Goal: Transaction & Acquisition: Book appointment/travel/reservation

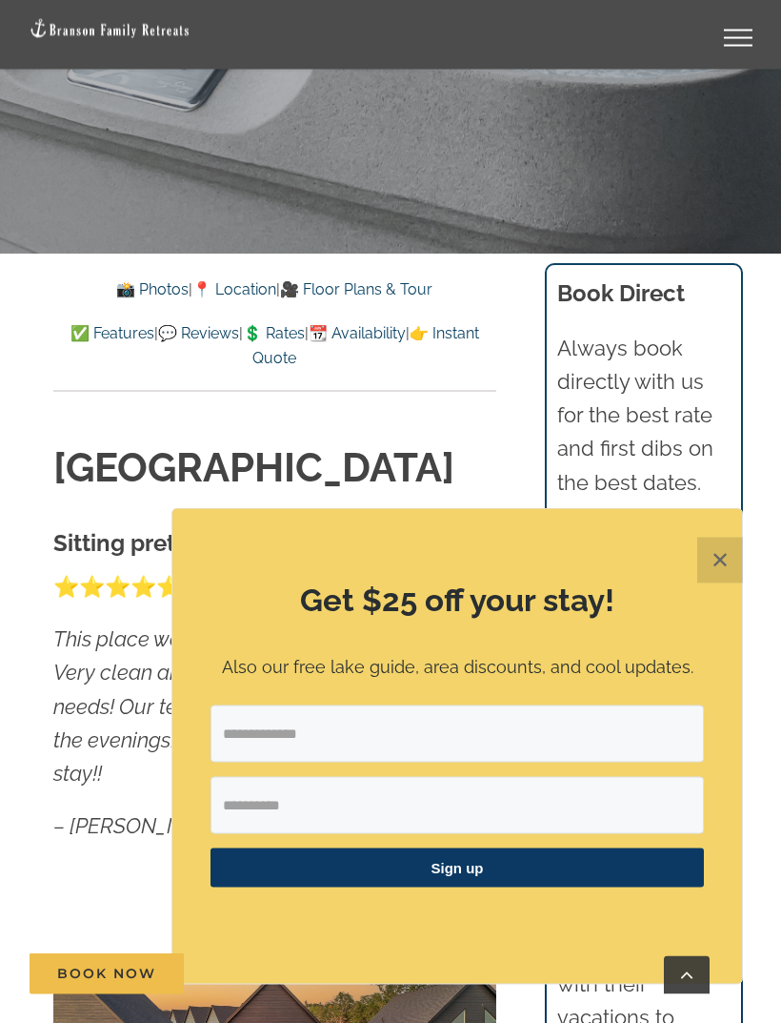
scroll to position [825, 0]
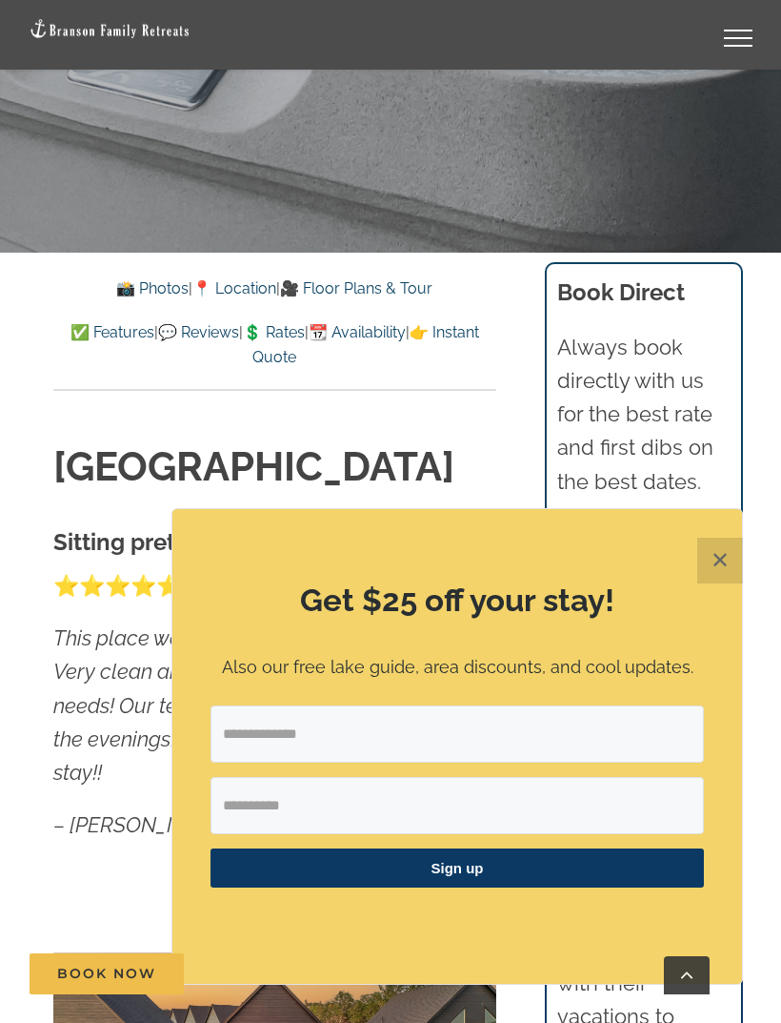
click at [730, 583] on button "✕" at bounding box center [721, 561] width 46 height 46
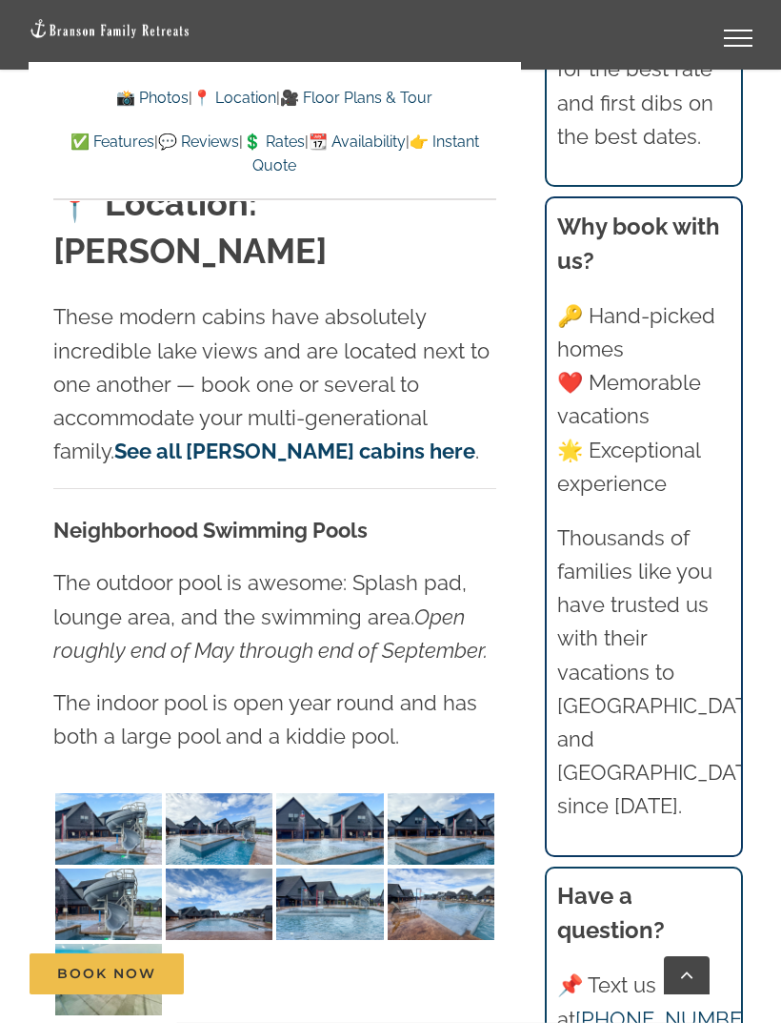
scroll to position [4858, 0]
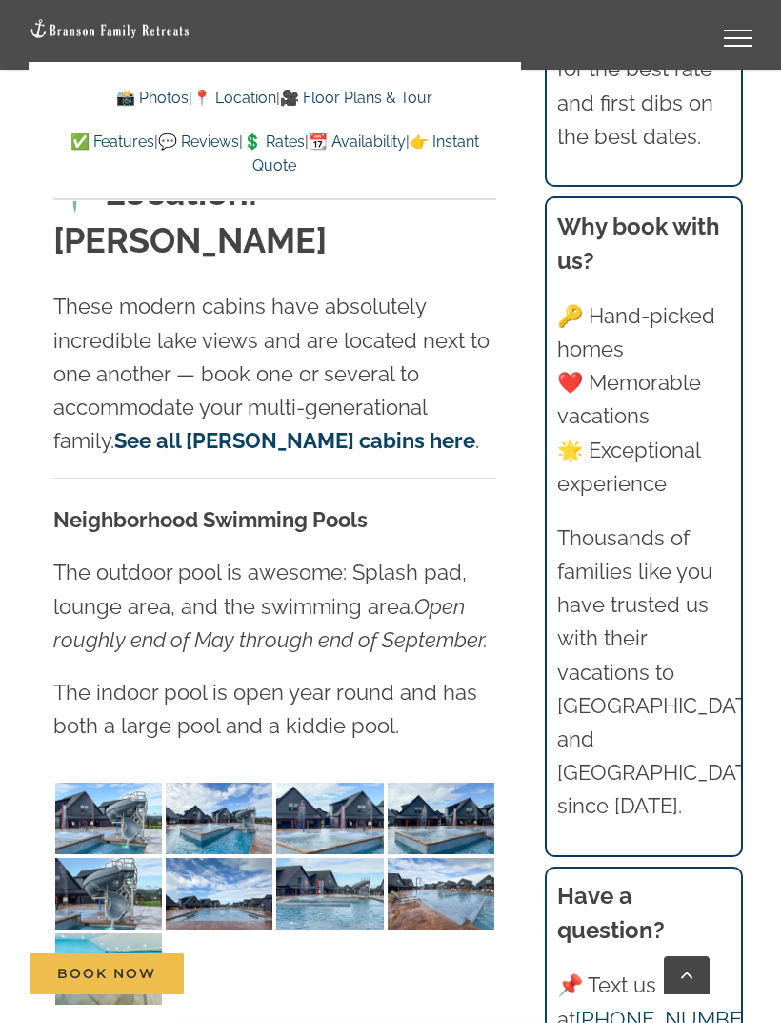
click at [103, 782] on img at bounding box center [108, 817] width 107 height 71
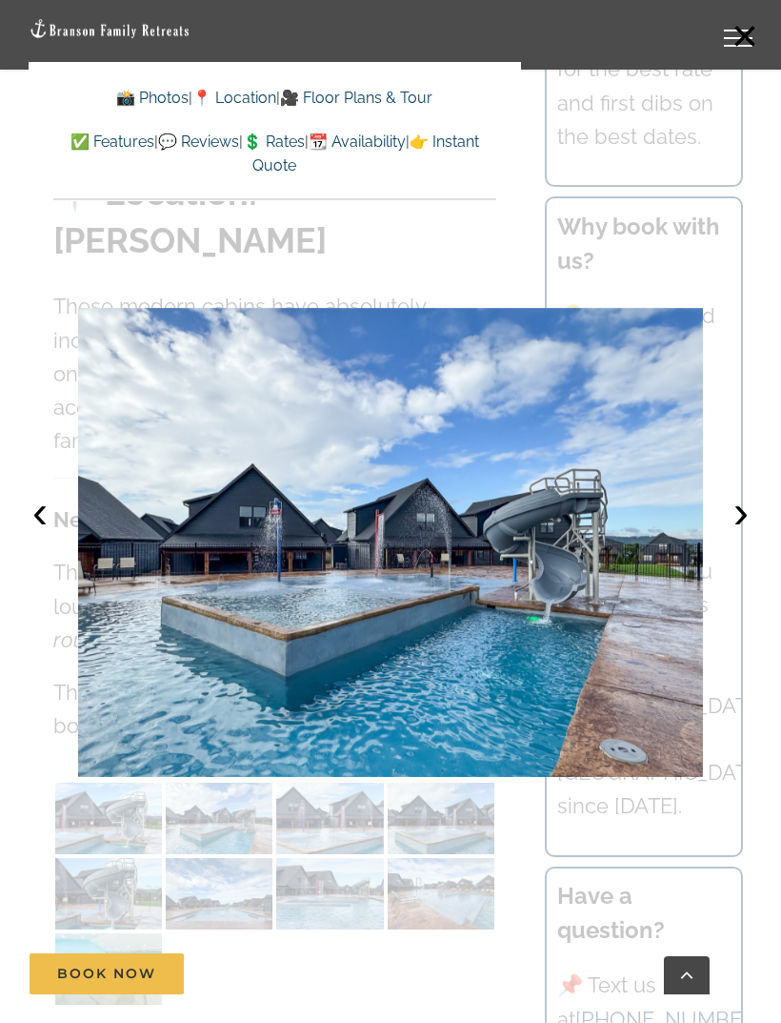
click at [741, 533] on button "›" at bounding box center [741, 512] width 42 height 42
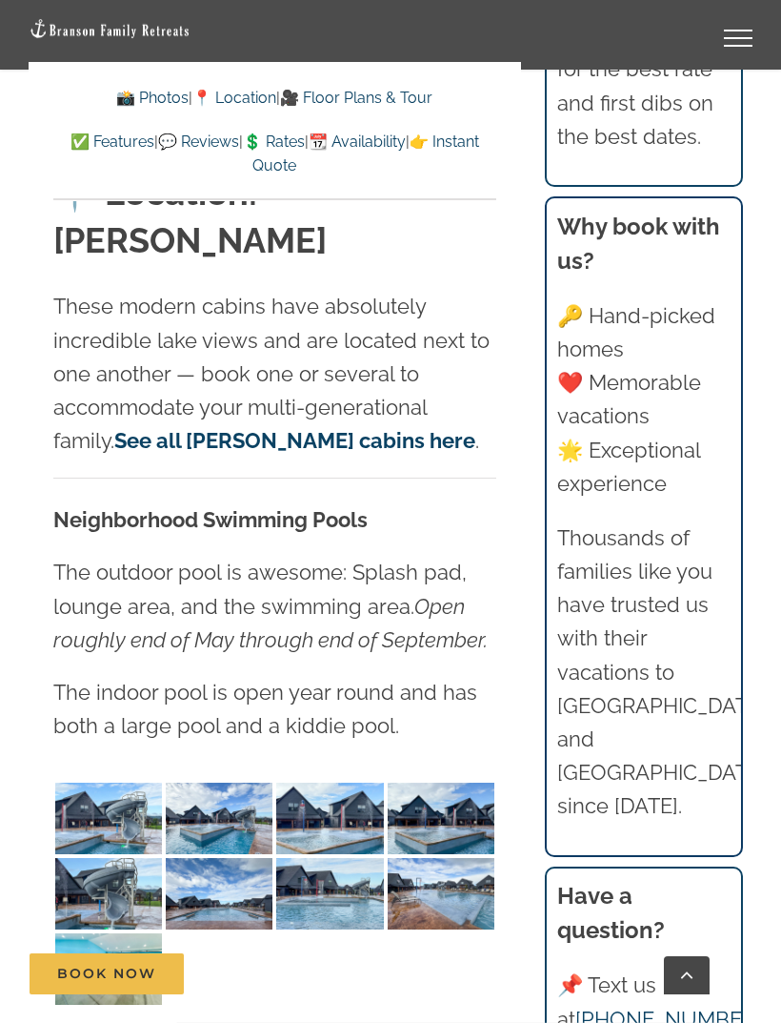
click at [206, 858] on img at bounding box center [219, 893] width 107 height 71
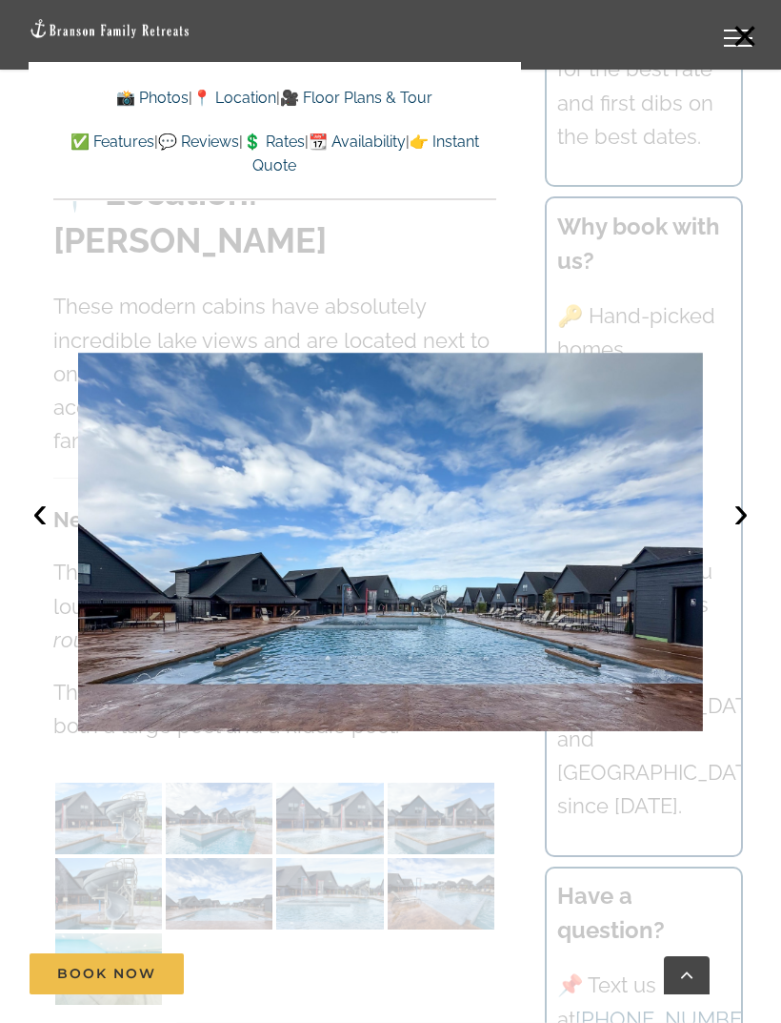
click at [746, 533] on button "›" at bounding box center [741, 512] width 42 height 42
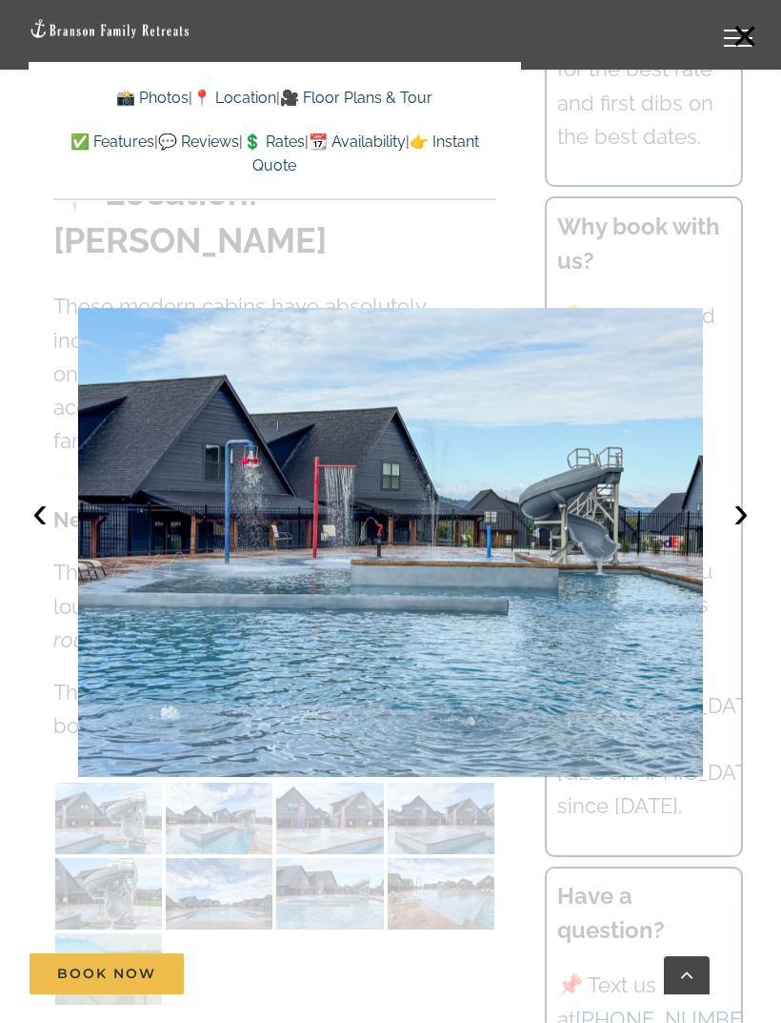
click at [744, 533] on button "›" at bounding box center [741, 512] width 42 height 42
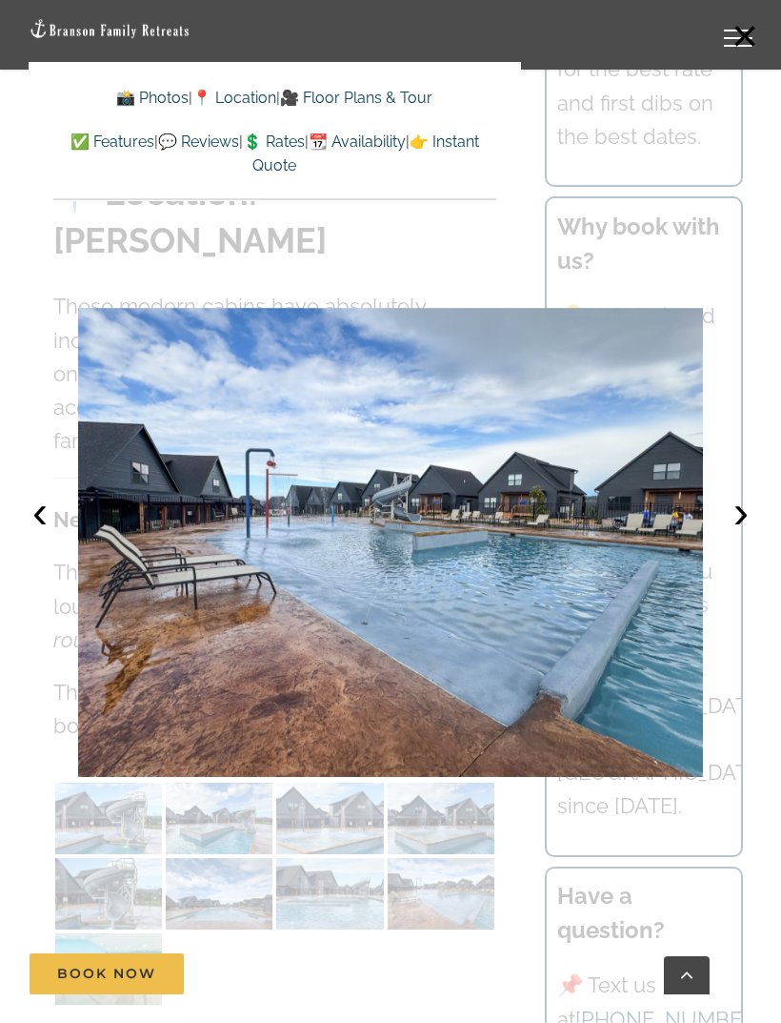
click at [747, 533] on button "›" at bounding box center [741, 512] width 42 height 42
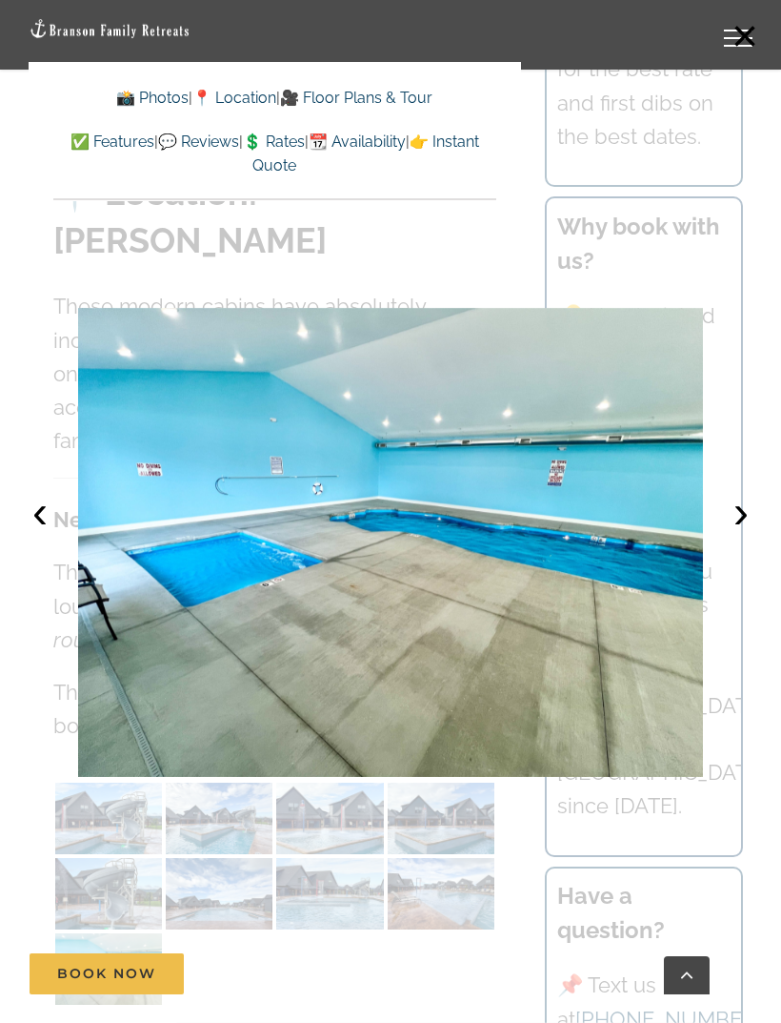
click at [742, 533] on button "›" at bounding box center [741, 512] width 42 height 42
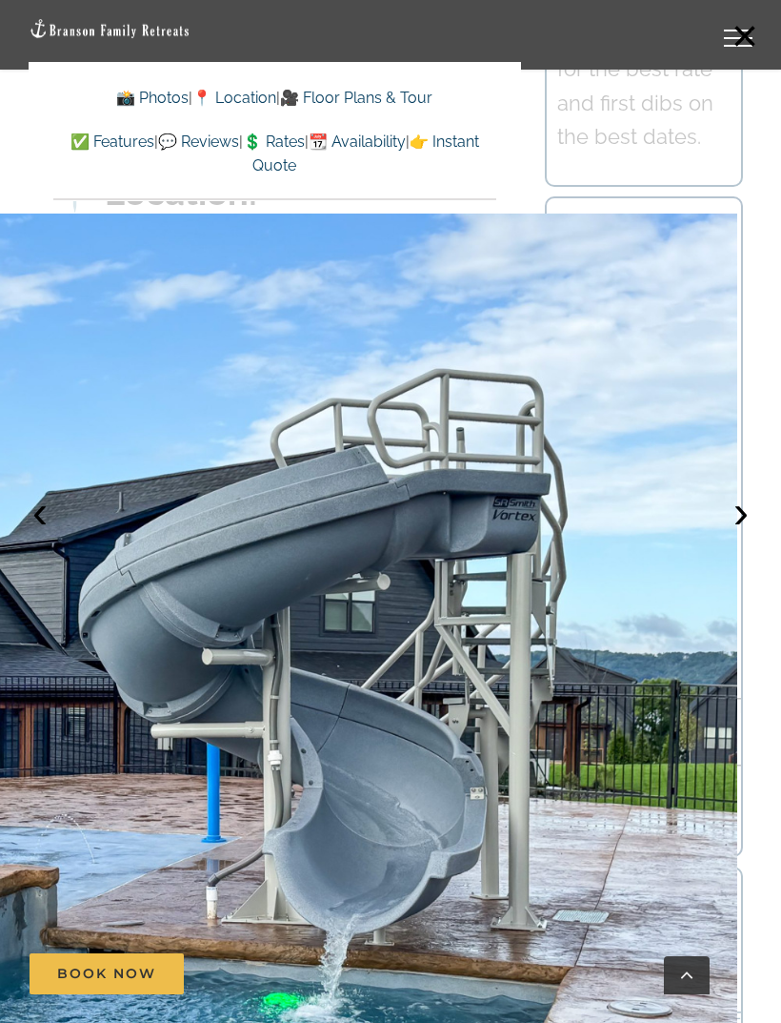
click at [754, 533] on button "›" at bounding box center [741, 512] width 42 height 42
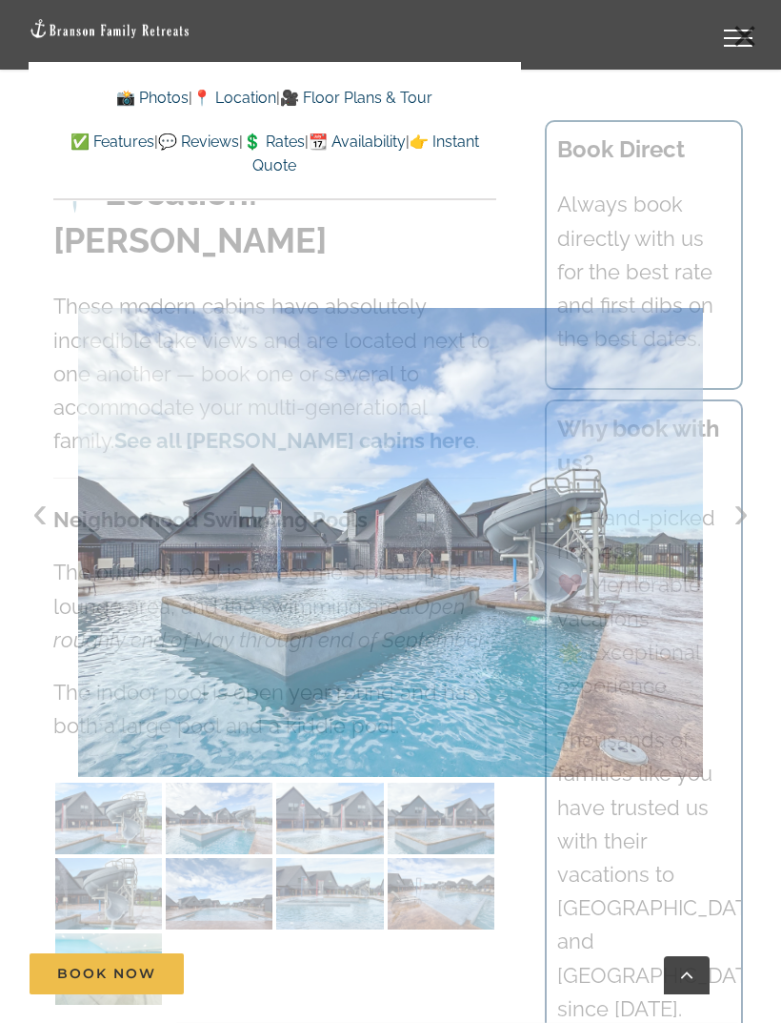
click at [712, 549] on div at bounding box center [390, 511] width 781 height 1023
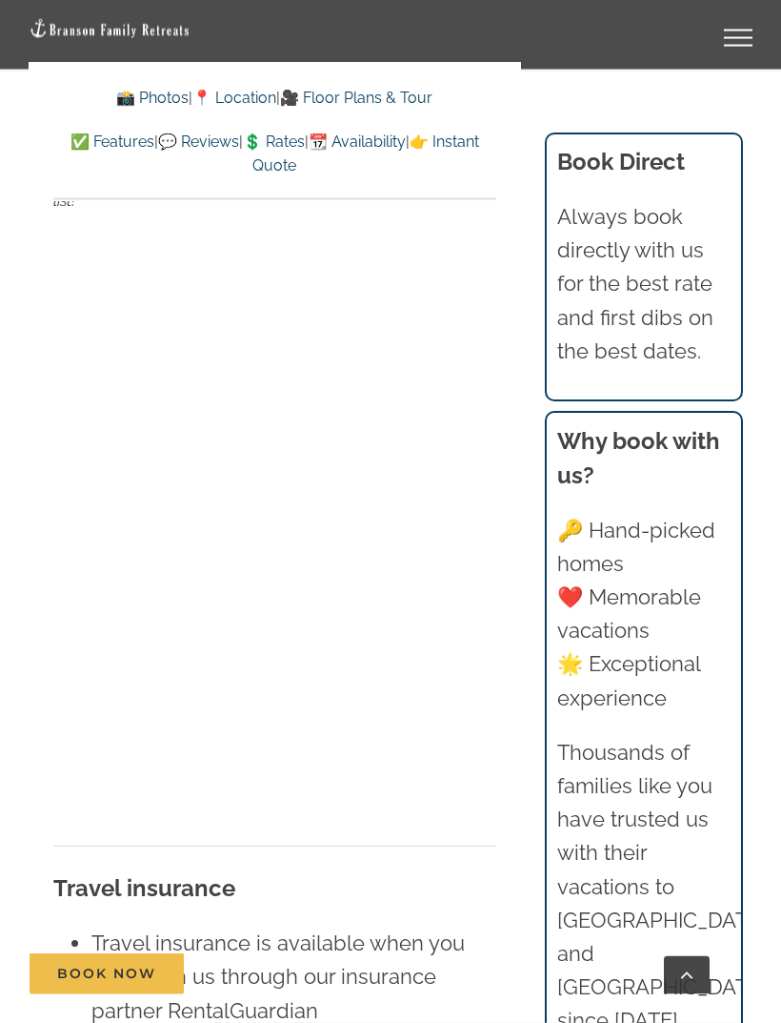
scroll to position [14183, 0]
